Goal: Transaction & Acquisition: Purchase product/service

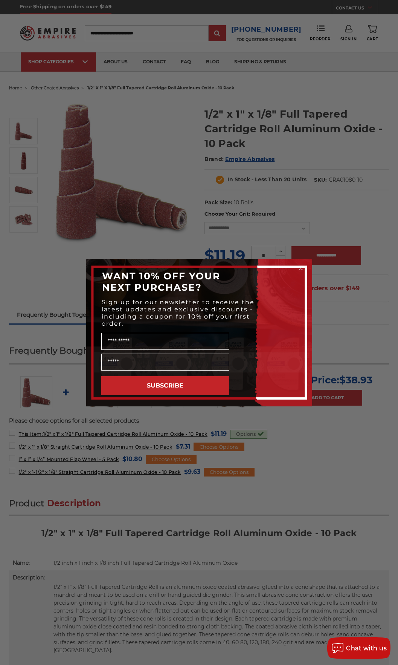
click at [301, 268] on icon "Close dialog" at bounding box center [301, 268] width 3 height 3
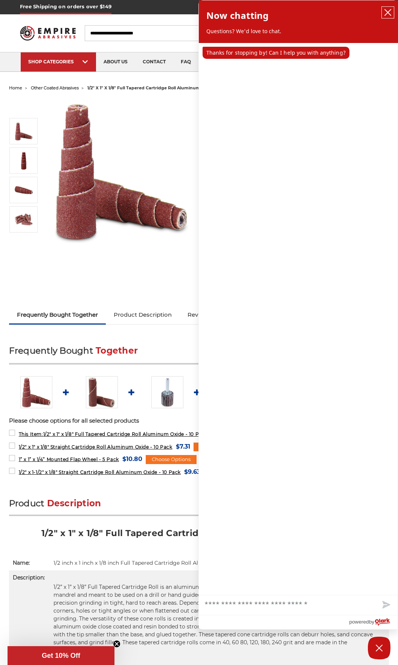
click at [390, 13] on icon "close chatbox" at bounding box center [388, 13] width 8 height 8
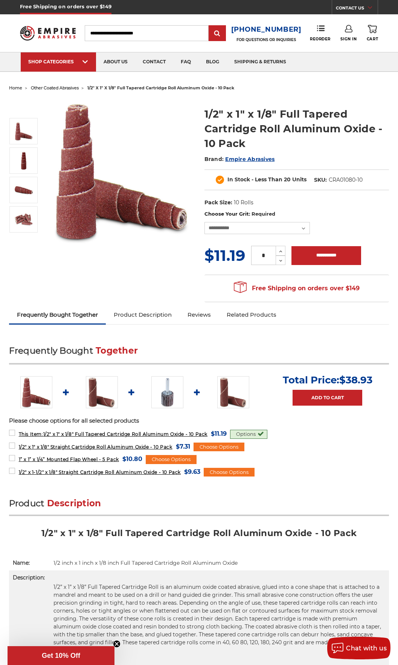
click at [150, 315] on link "Product Description" at bounding box center [143, 314] width 74 height 17
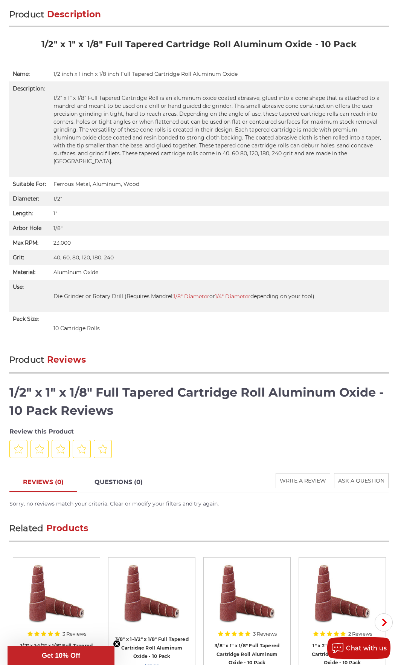
scroll to position [489, 0]
click at [240, 447] on div at bounding box center [199, 448] width 380 height 18
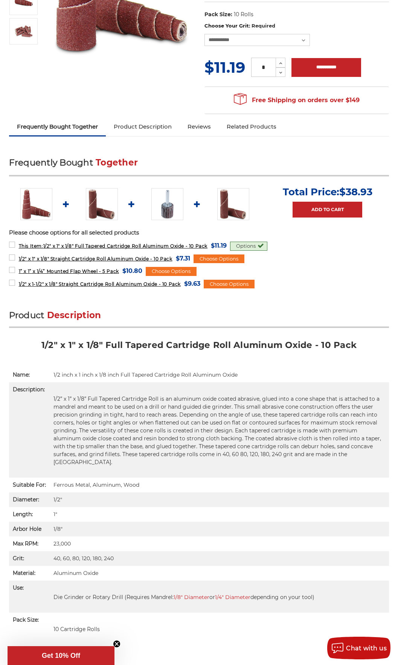
scroll to position [37, 0]
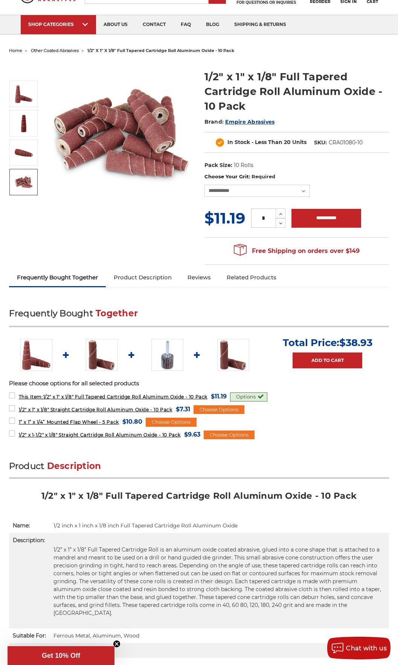
click at [23, 180] on img at bounding box center [23, 182] width 19 height 19
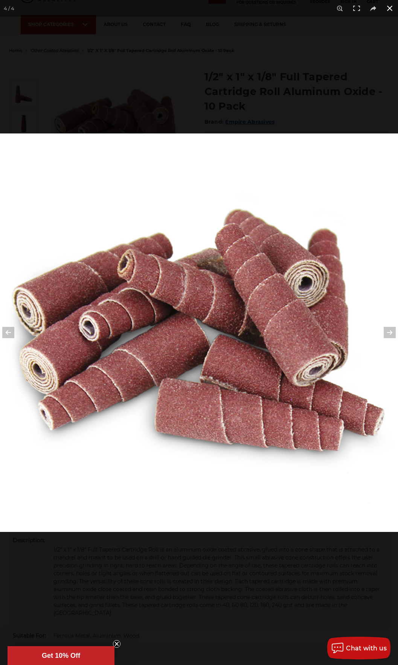
click at [319, 92] on div at bounding box center [199, 332] width 398 height 665
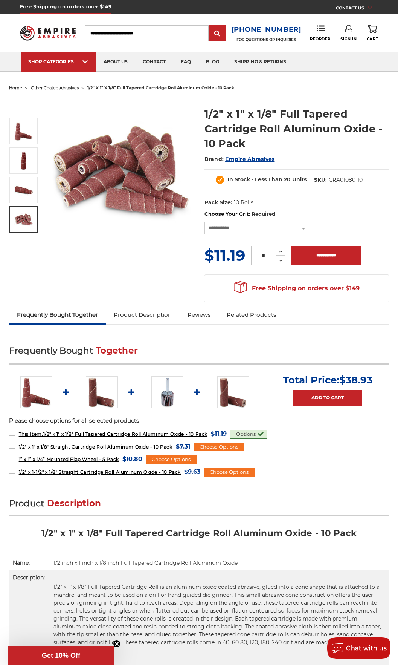
click at [343, 180] on dd "CRA01080-10" at bounding box center [346, 180] width 34 height 8
drag, startPoint x: 343, startPoint y: 180, endPoint x: 362, endPoint y: 182, distance: 19.3
click at [362, 182] on dd "CRA01080-10" at bounding box center [346, 180] width 34 height 8
drag, startPoint x: 349, startPoint y: 182, endPoint x: 329, endPoint y: 183, distance: 19.7
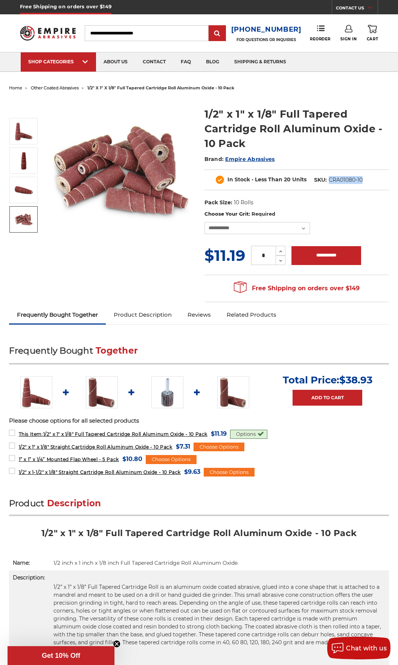
click at [329, 183] on dl "SKU: CRA01080-10" at bounding box center [338, 180] width 56 height 8
copy dd "CRA01080-10"
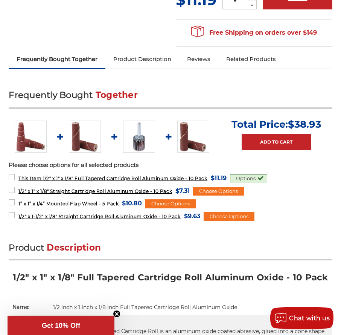
scroll to position [104, 0]
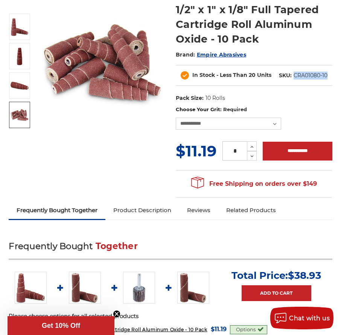
click at [320, 77] on dd "CRA01080-10" at bounding box center [311, 76] width 34 height 8
drag, startPoint x: 327, startPoint y: 74, endPoint x: 292, endPoint y: 75, distance: 35.4
click at [292, 75] on dl "SKU: CRA01080-10" at bounding box center [303, 76] width 56 height 8
copy dl "CRA01080-10"
click at [331, 35] on h1 "1/2" x 1" x 1/8" Full Tapered Cartridge Roll Aluminum Oxide - 10 Pack" at bounding box center [254, 24] width 157 height 44
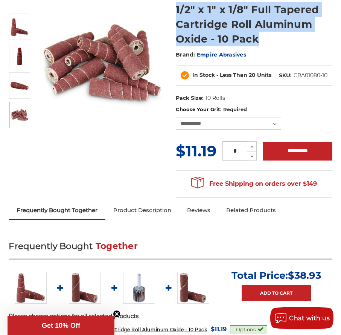
drag, startPoint x: 176, startPoint y: 9, endPoint x: 283, endPoint y: 33, distance: 108.8
click at [283, 33] on h1 "1/2" x 1" x 1/8" Full Tapered Cartridge Roll Aluminum Oxide - 10 Pack" at bounding box center [254, 24] width 157 height 44
drag, startPoint x: 283, startPoint y: 33, endPoint x: 283, endPoint y: 40, distance: 7.2
click at [257, 35] on h1 "1/2" x 1" x 1/8" Full Tapered Cartridge Roll Aluminum Oxide - 10 Pack" at bounding box center [254, 24] width 157 height 44
